Goal: Task Accomplishment & Management: Manage account settings

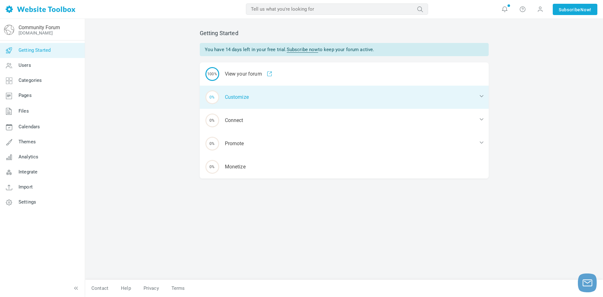
click at [240, 97] on div "0% Customize" at bounding box center [344, 97] width 289 height 23
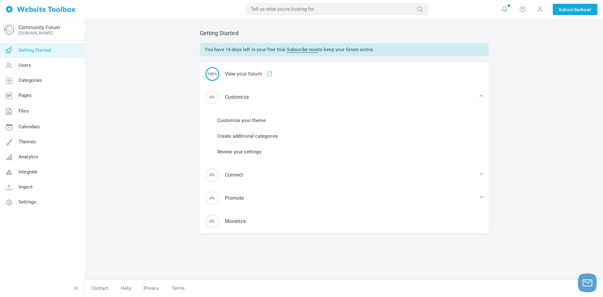
click at [246, 122] on link "Customize your theme" at bounding box center [241, 120] width 48 height 7
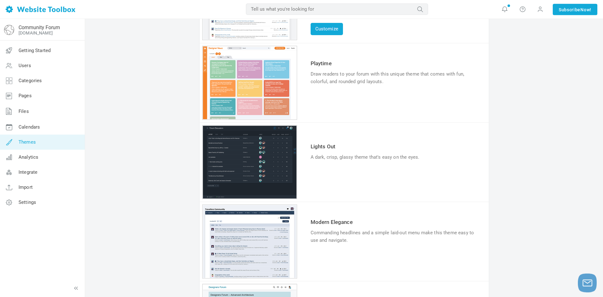
scroll to position [103, 0]
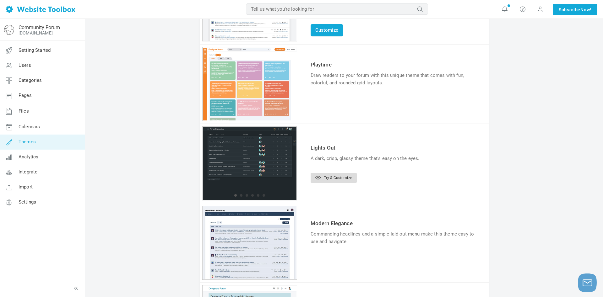
click at [329, 178] on link "Try & Customize" at bounding box center [333, 178] width 46 height 10
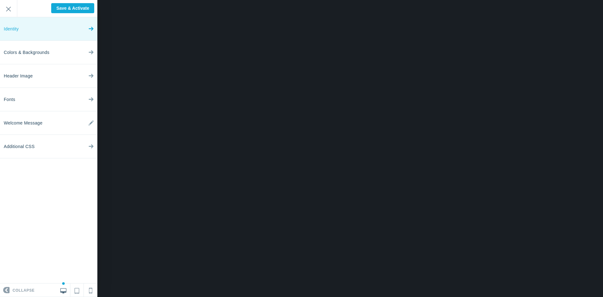
click at [50, 34] on link "Identity" at bounding box center [48, 29] width 97 height 24
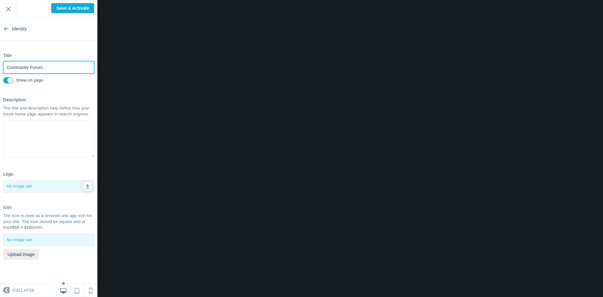
drag, startPoint x: 49, startPoint y: 67, endPoint x: -83, endPoint y: 49, distance: 133.0
click at [3, 61] on input "Community Forum" at bounding box center [48, 67] width 91 height 13
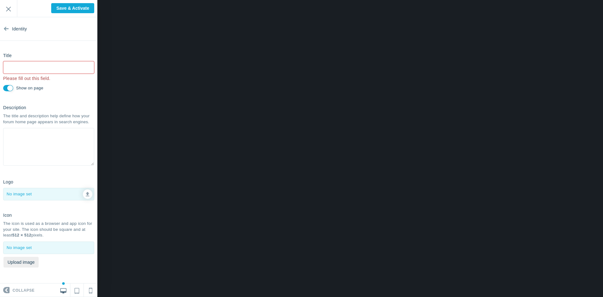
type input "Saved"
type input "N"
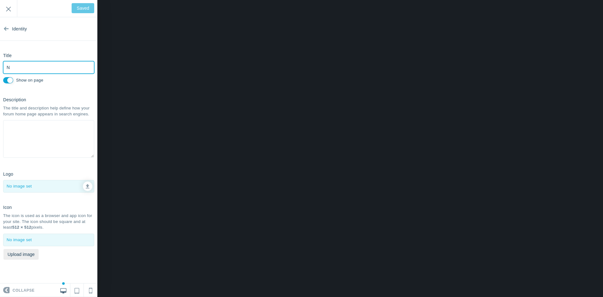
type input "Save & Activate"
type input "[PERSON_NAME]"
click at [38, 139] on textarea at bounding box center [48, 139] width 91 height 38
click at [89, 186] on icon at bounding box center [88, 185] width 4 height 4
click at [56, 237] on div at bounding box center [48, 240] width 90 height 12
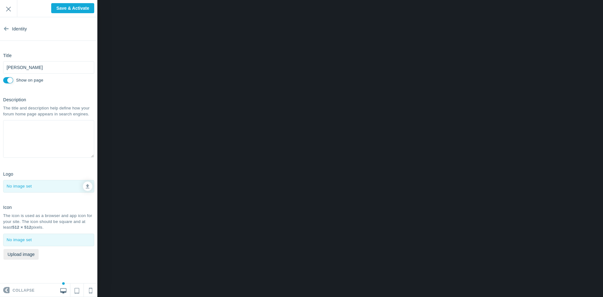
click at [53, 241] on div at bounding box center [48, 240] width 90 height 12
click at [30, 253] on button "Upload image" at bounding box center [20, 254] width 35 height 11
type input "C:\fakepath\crop_-2.jpg"
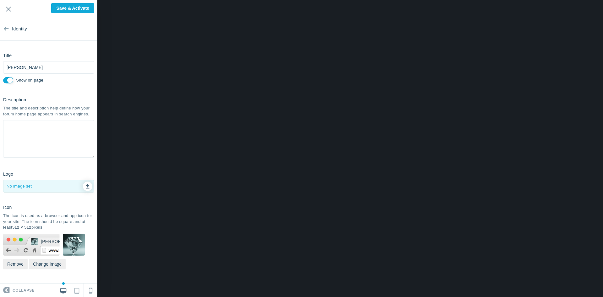
click at [87, 186] on icon at bounding box center [88, 185] width 4 height 4
type input "C:\fakepath\s-l1200.jpg"
click at [81, 8] on input "Save & Activate" at bounding box center [72, 8] width 43 height 10
type input "Saving..."
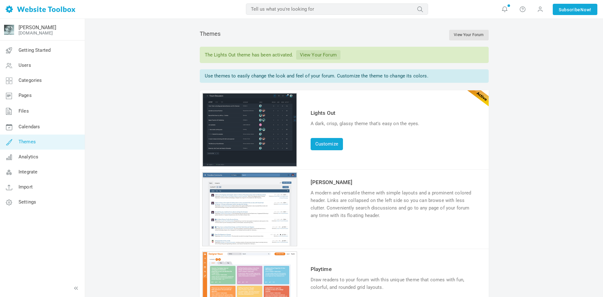
click at [40, 142] on link "Themes" at bounding box center [42, 142] width 85 height 15
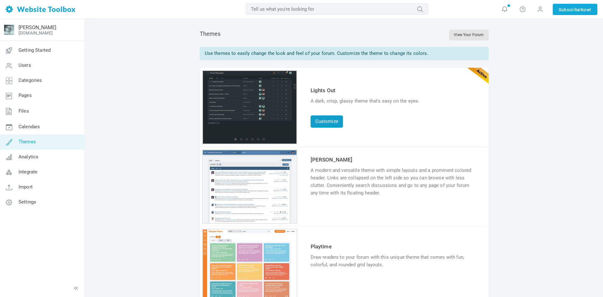
click at [326, 125] on link "Customize" at bounding box center [326, 121] width 32 height 12
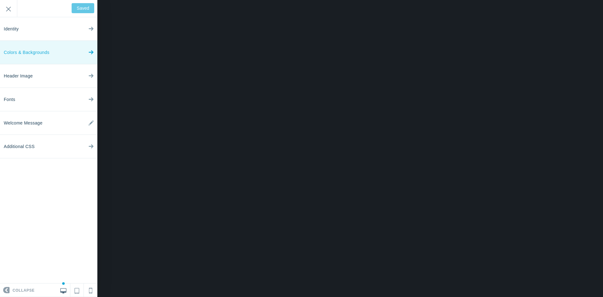
click at [66, 56] on link "Colors & Backgrounds" at bounding box center [48, 53] width 97 height 24
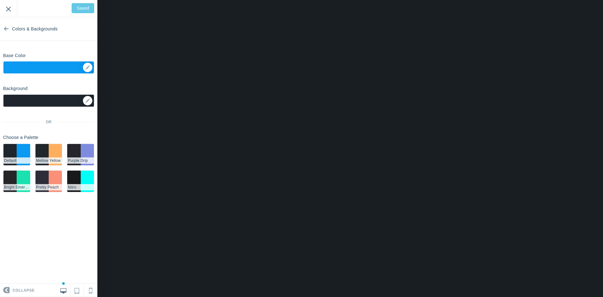
click at [5, 8] on input "Exit" at bounding box center [8, 8] width 17 height 17
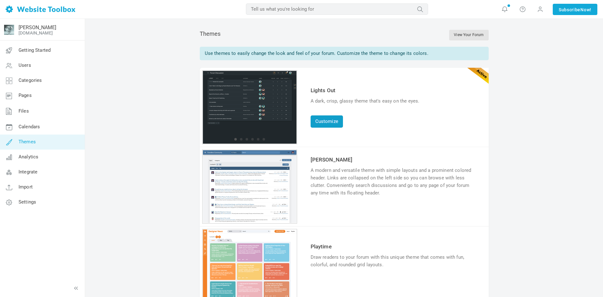
click at [332, 125] on link "Customize" at bounding box center [326, 121] width 32 height 12
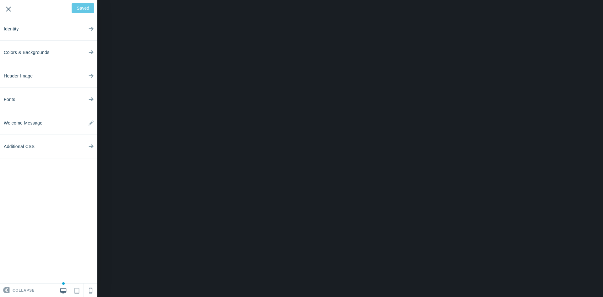
click at [8, 9] on input "Exit" at bounding box center [8, 8] width 17 height 17
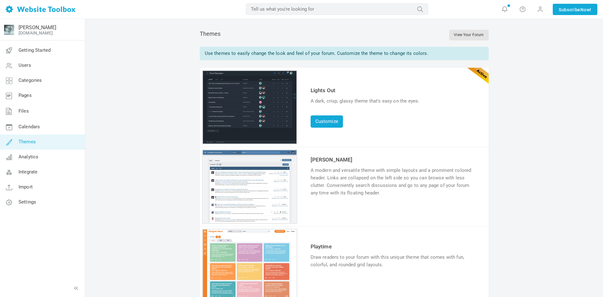
click at [32, 143] on span "Themes" at bounding box center [27, 142] width 17 height 6
click at [323, 124] on link "Customize" at bounding box center [326, 121] width 32 height 12
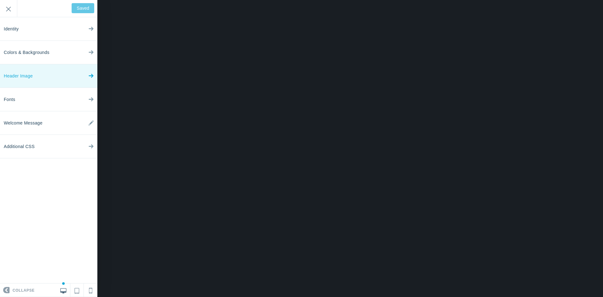
click at [54, 80] on link "Header Image" at bounding box center [48, 76] width 97 height 24
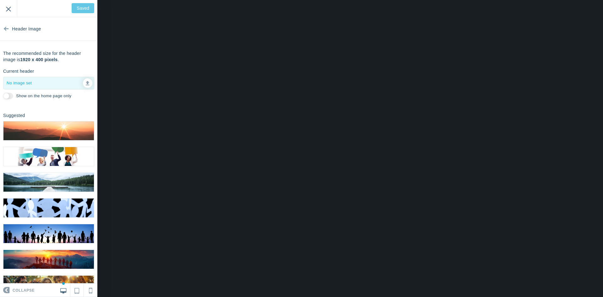
click at [12, 7] on input "Exit" at bounding box center [8, 8] width 17 height 17
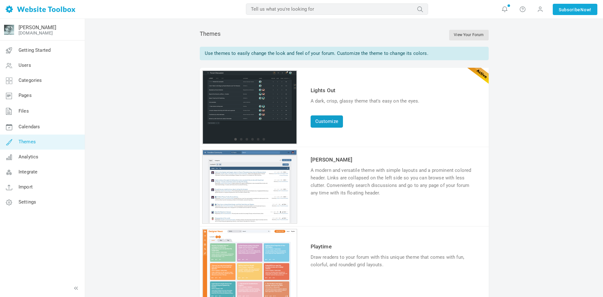
click at [337, 123] on link "Customize" at bounding box center [326, 121] width 32 height 12
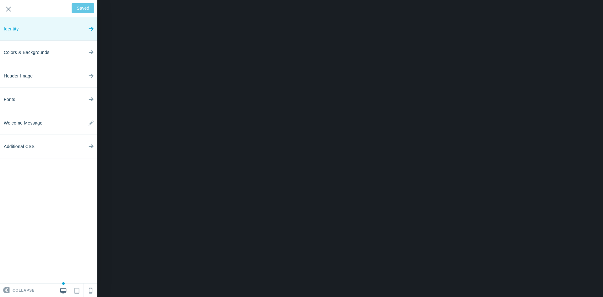
click at [79, 28] on link "Identity" at bounding box center [48, 29] width 97 height 24
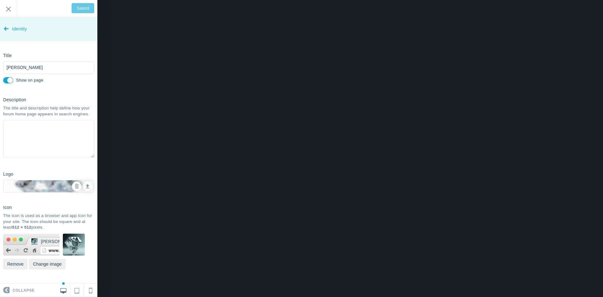
click at [7, 29] on icon at bounding box center [6, 28] width 5 height 24
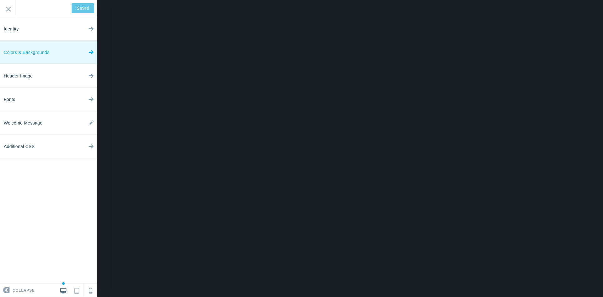
click at [57, 55] on link "Colors & Backgrounds" at bounding box center [48, 53] width 97 height 24
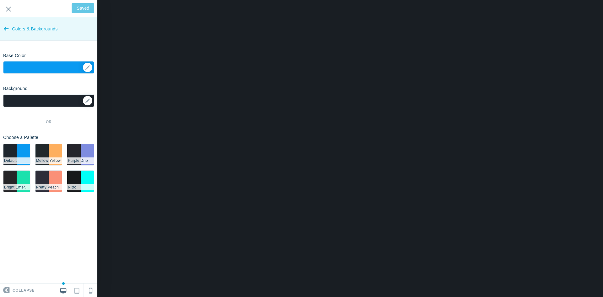
click at [6, 28] on icon at bounding box center [6, 28] width 5 height 24
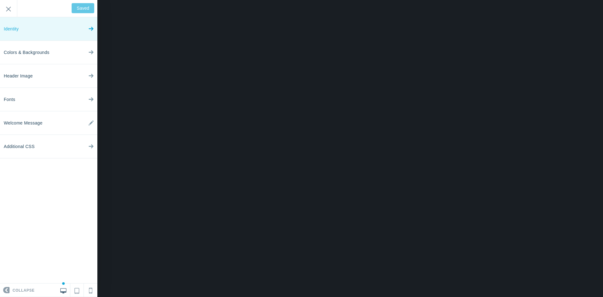
click at [89, 29] on icon at bounding box center [90, 28] width 5 height 24
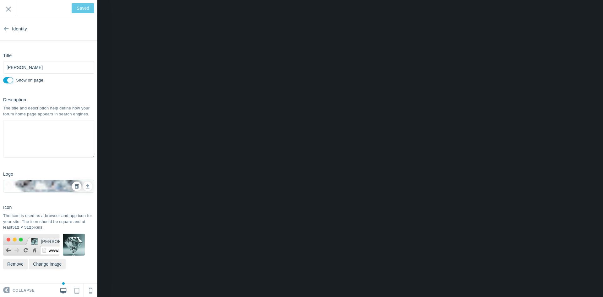
click at [76, 184] on icon at bounding box center [76, 186] width 4 height 4
click at [78, 10] on input "Save" at bounding box center [84, 8] width 20 height 10
type input "Saved"
click at [88, 186] on icon at bounding box center [88, 185] width 4 height 4
type input "C:\fakepath\icon.jpg"
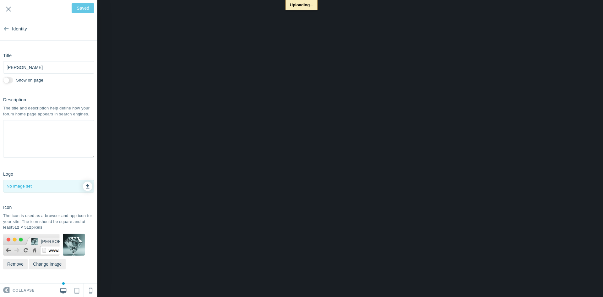
checkbox input "false"
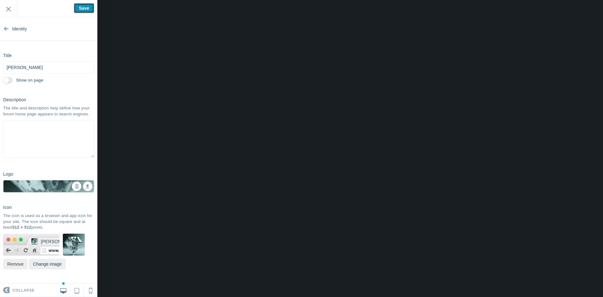
click at [81, 10] on input "Save" at bounding box center [84, 8] width 20 height 10
type input "Saved"
click at [8, 8] on input "Exit" at bounding box center [8, 8] width 17 height 17
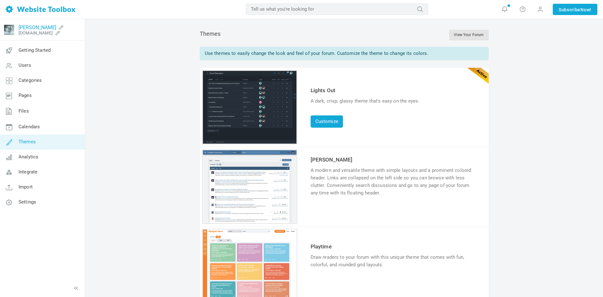
click at [51, 29] on link "[PERSON_NAME]" at bounding box center [38, 27] width 38 height 6
click at [325, 123] on link "Customize" at bounding box center [326, 121] width 32 height 12
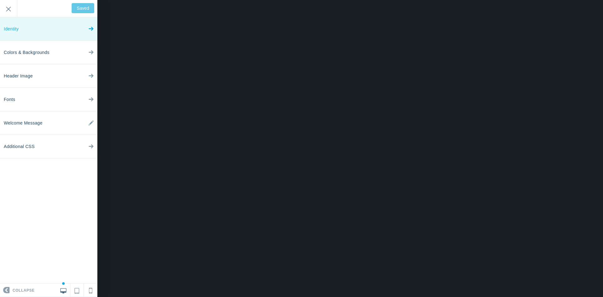
click at [43, 28] on link "Identity" at bounding box center [48, 29] width 97 height 24
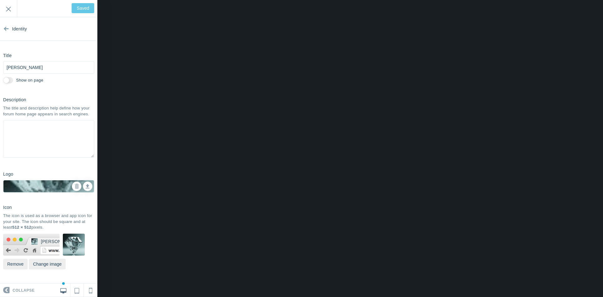
click at [6, 80] on input "Show on page" at bounding box center [8, 80] width 10 height 6
checkbox input "true"
click at [78, 11] on input "Save" at bounding box center [84, 8] width 20 height 10
type input "Saved"
drag, startPoint x: 7, startPoint y: 8, endPoint x: 7, endPoint y: 15, distance: 6.9
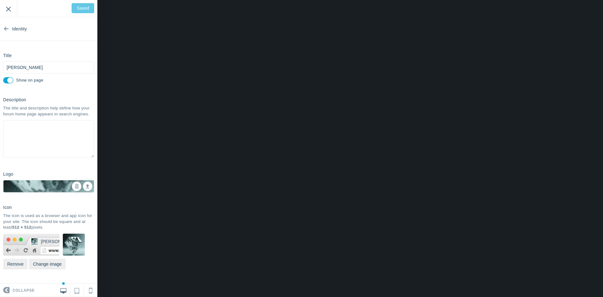
click at [7, 13] on input "Exit" at bounding box center [8, 8] width 17 height 17
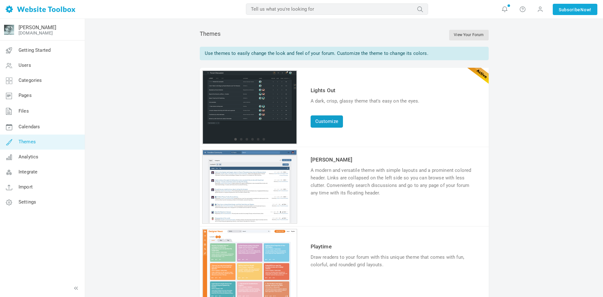
click at [329, 120] on link "Customize" at bounding box center [326, 121] width 32 height 12
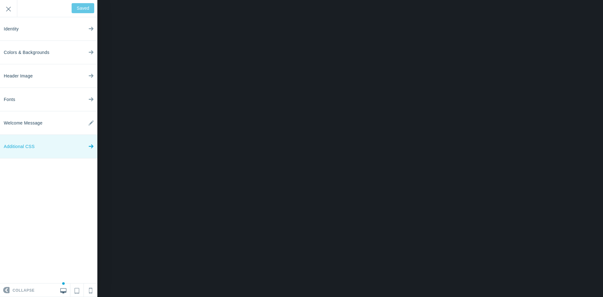
click at [38, 147] on link "Additional CSS" at bounding box center [48, 147] width 97 height 24
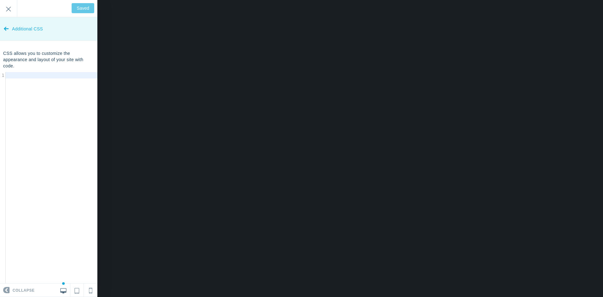
click at [2, 29] on link "Additional CSS" at bounding box center [48, 29] width 97 height 24
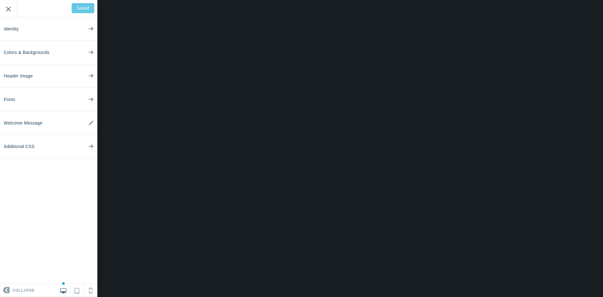
click at [7, 9] on input "Exit" at bounding box center [8, 8] width 17 height 17
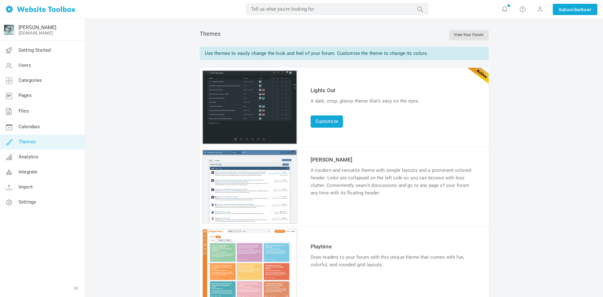
click at [258, 115] on div "1 2 3 4 5 6" at bounding box center [249, 107] width 95 height 74
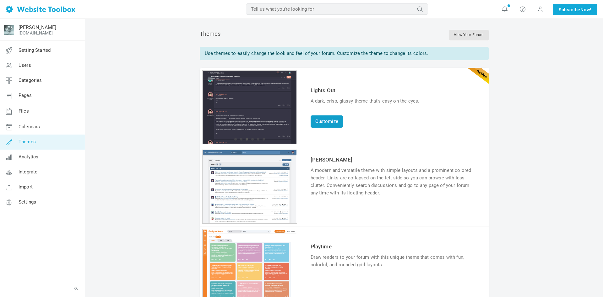
click at [332, 122] on link "Customize" at bounding box center [326, 121] width 32 height 12
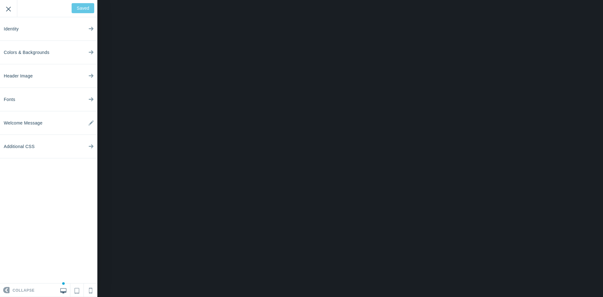
click at [10, 10] on input "Exit" at bounding box center [8, 8] width 17 height 17
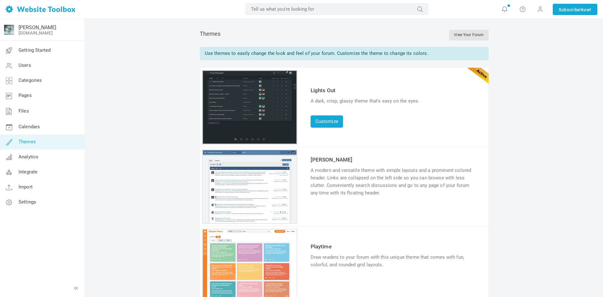
click at [240, 101] on div "1 2 3 4 5 6" at bounding box center [249, 107] width 95 height 74
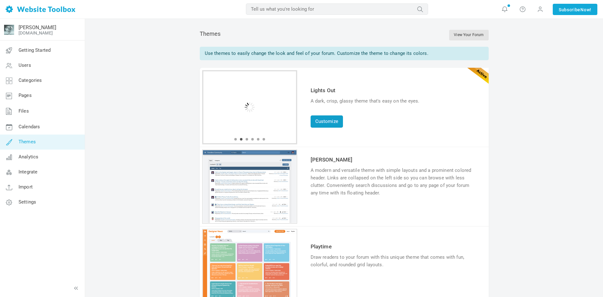
click at [328, 122] on link "Customize" at bounding box center [326, 121] width 32 height 12
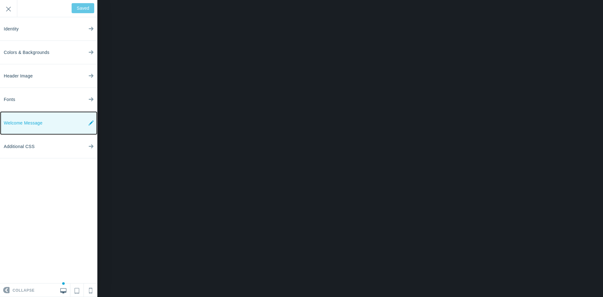
click at [31, 127] on span "Welcome Message" at bounding box center [23, 123] width 39 height 24
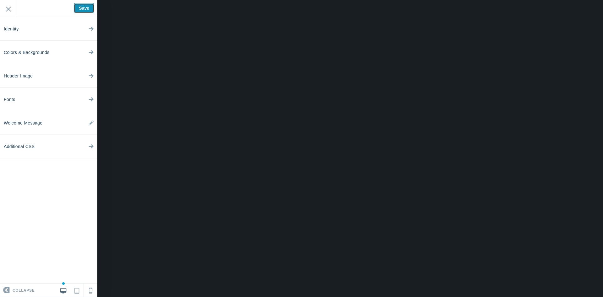
click at [84, 9] on input "Save" at bounding box center [84, 8] width 20 height 10
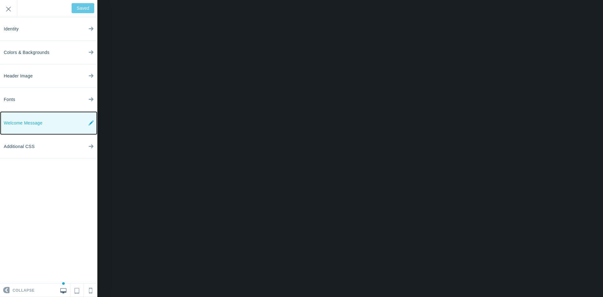
click at [58, 124] on link "Welcome Message" at bounding box center [48, 123] width 97 height 24
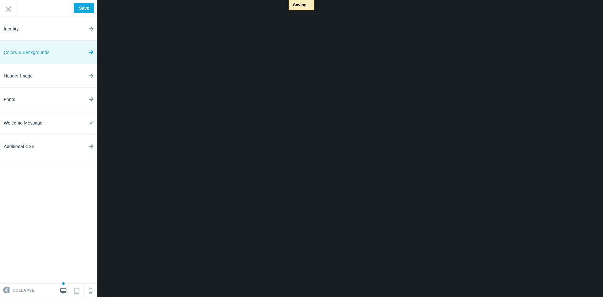
type input "Saved"
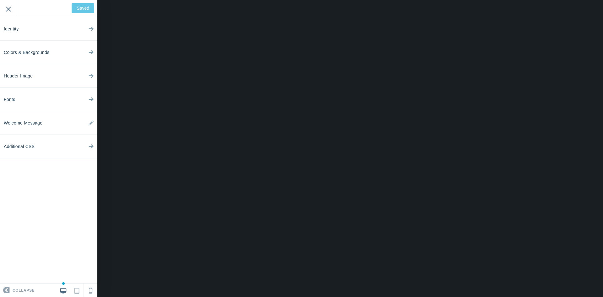
click at [11, 9] on input "Exit" at bounding box center [8, 8] width 17 height 17
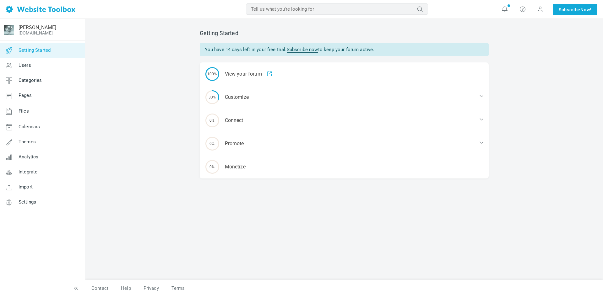
click at [314, 12] on input "text" at bounding box center [337, 8] width 182 height 11
type input "admin"
click at [428, 5] on button "submit" at bounding box center [428, 5] width 0 height 0
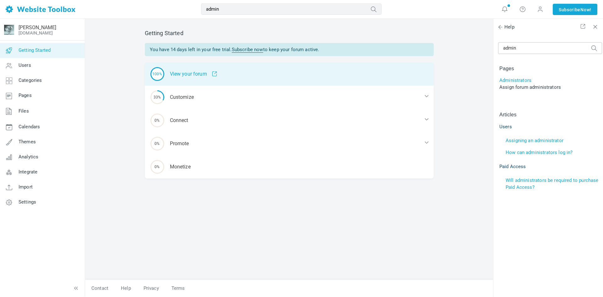
click at [198, 78] on div "100% View your forum" at bounding box center [289, 73] width 289 height 23
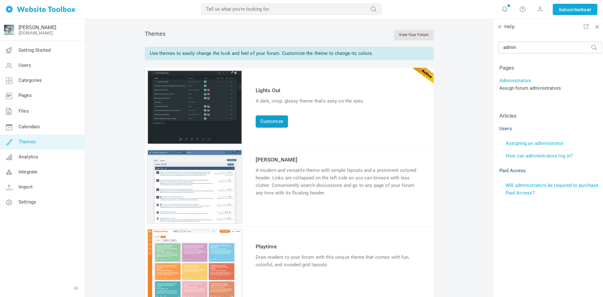
click at [267, 120] on link "Customize" at bounding box center [271, 121] width 32 height 12
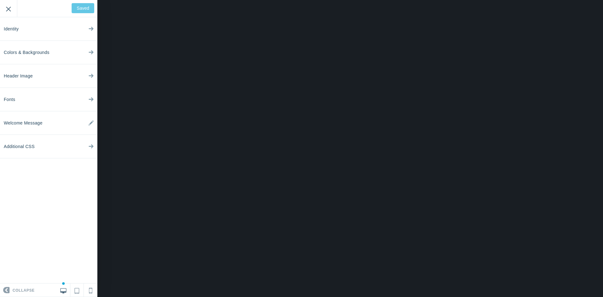
click at [9, 10] on input "Exit" at bounding box center [8, 8] width 17 height 17
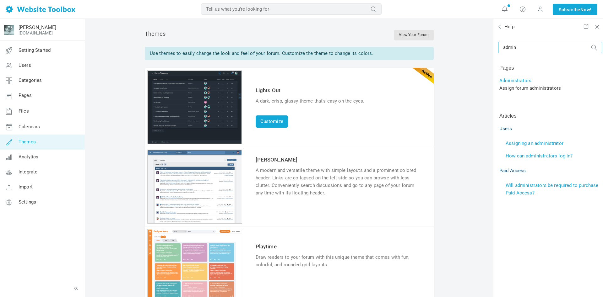
drag, startPoint x: 536, startPoint y: 49, endPoint x: 432, endPoint y: 35, distance: 105.1
click at [498, 42] on input "admin" at bounding box center [550, 48] width 104 height 12
type input "hide forum"
click at [591, 44] on button "submit" at bounding box center [594, 44] width 6 height 0
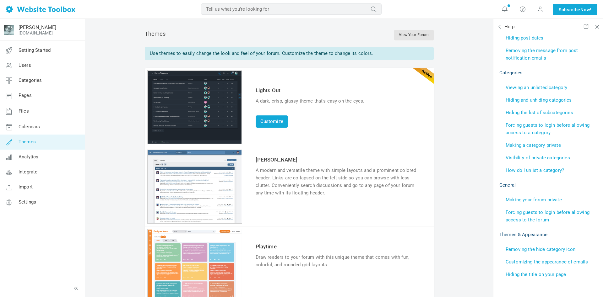
scroll to position [172, 0]
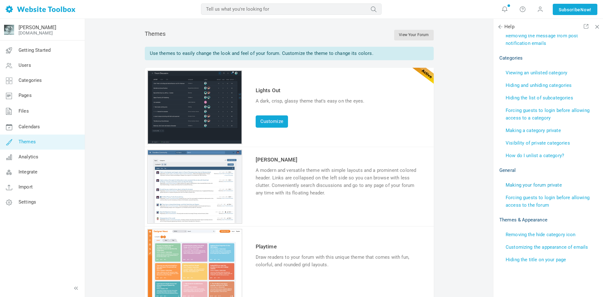
click at [514, 185] on link "Making your forum private" at bounding box center [533, 185] width 56 height 6
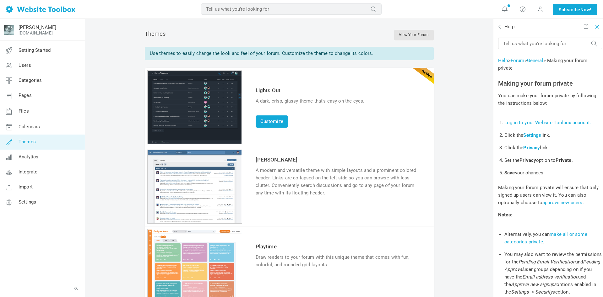
click at [597, 27] on span at bounding box center [595, 26] width 4 height 4
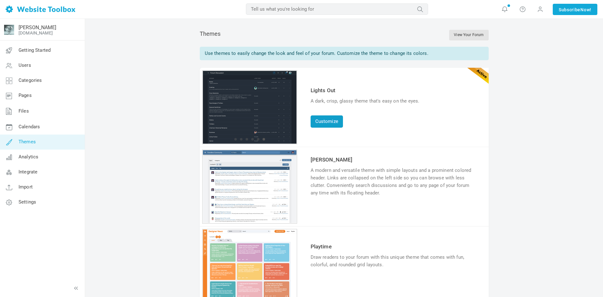
click at [321, 120] on link "Customize" at bounding box center [326, 121] width 32 height 12
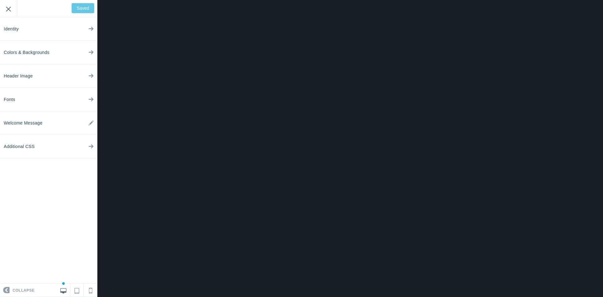
click at [12, 9] on input "Exit" at bounding box center [8, 8] width 17 height 17
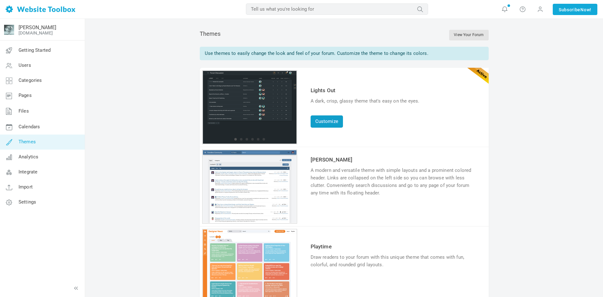
click at [326, 126] on link "Customize" at bounding box center [326, 121] width 32 height 12
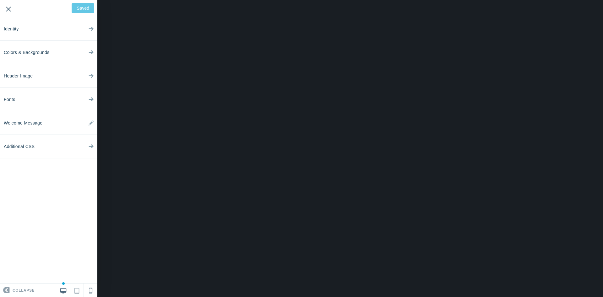
click at [7, 7] on input "Exit" at bounding box center [8, 8] width 17 height 17
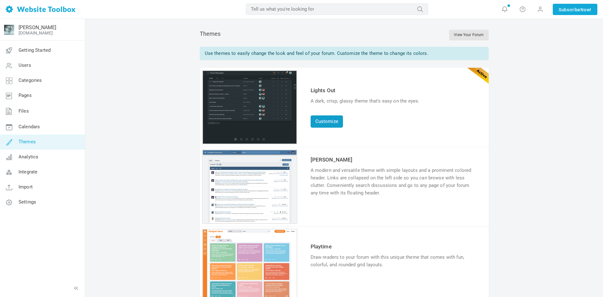
click at [318, 120] on link "Customize" at bounding box center [326, 121] width 32 height 12
